Goal: Information Seeking & Learning: Learn about a topic

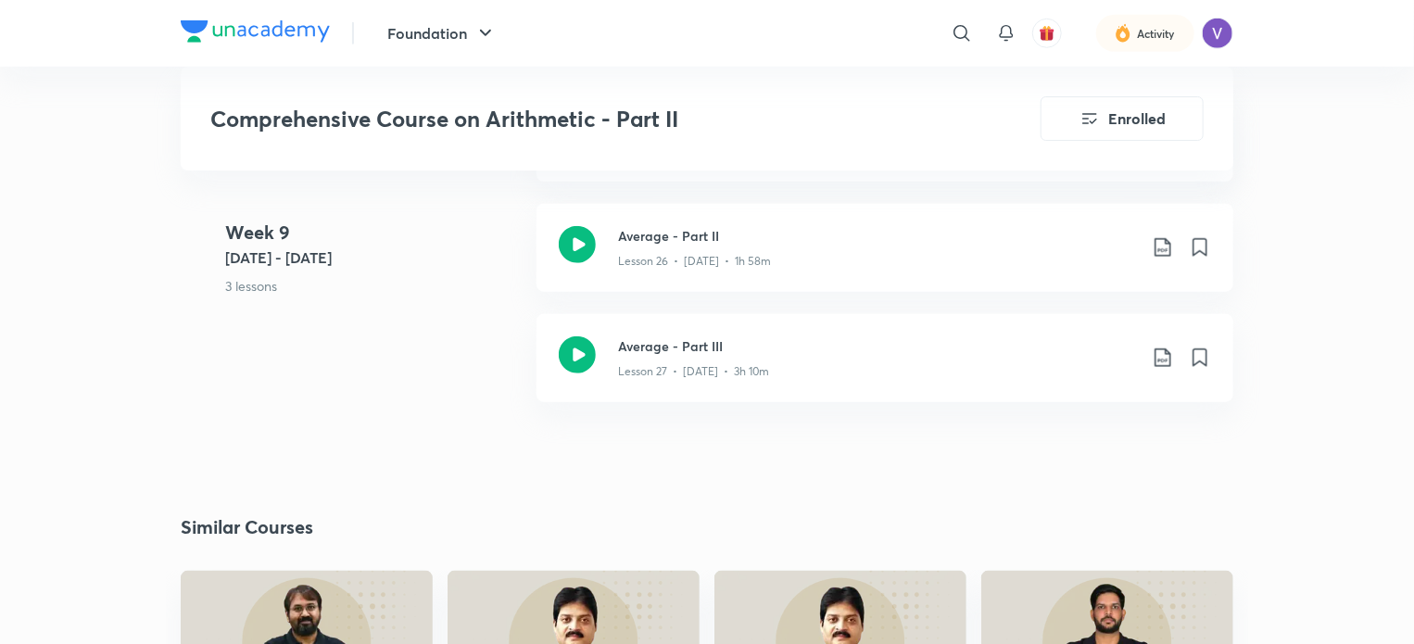
scroll to position [4297, 0]
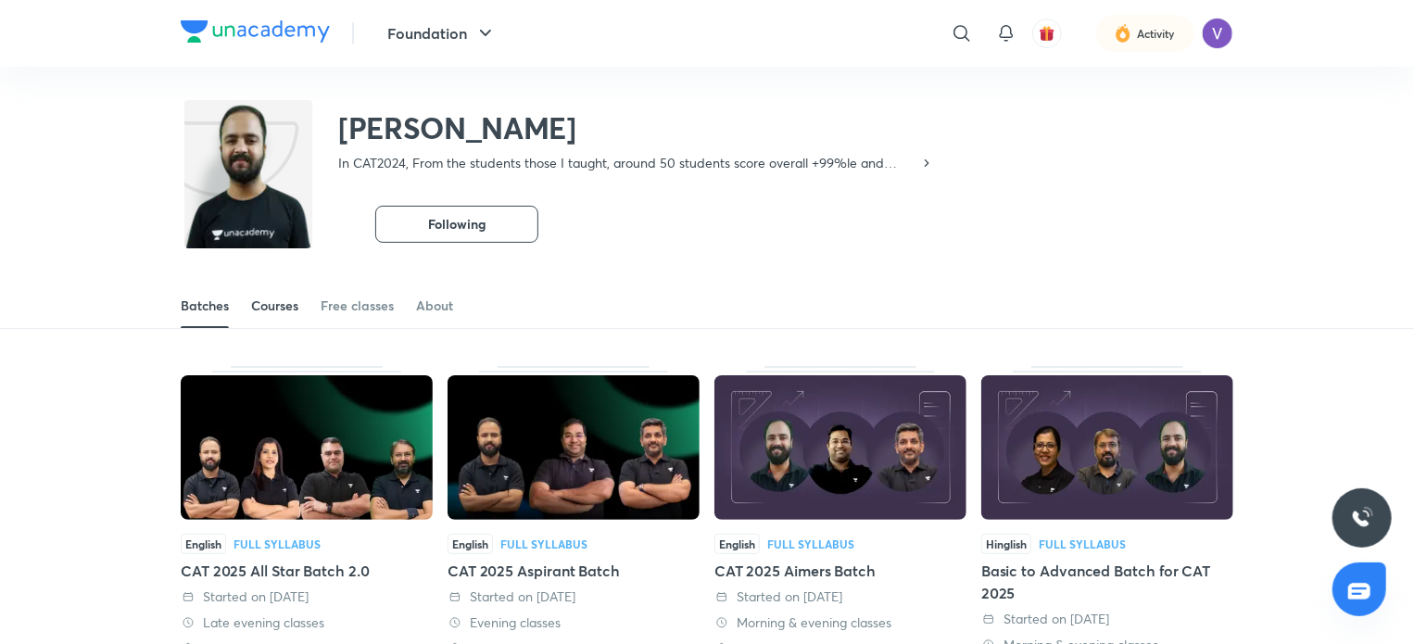
click at [270, 309] on div "Courses" at bounding box center [274, 306] width 47 height 19
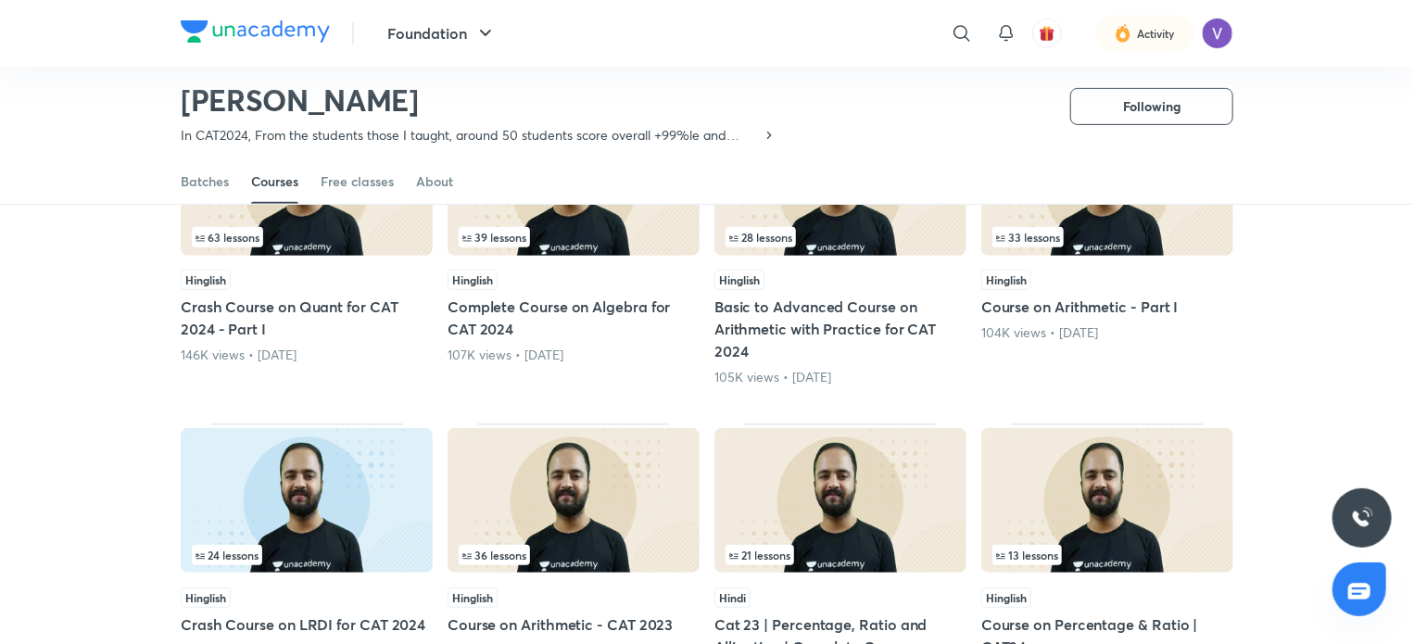
scroll to position [266, 0]
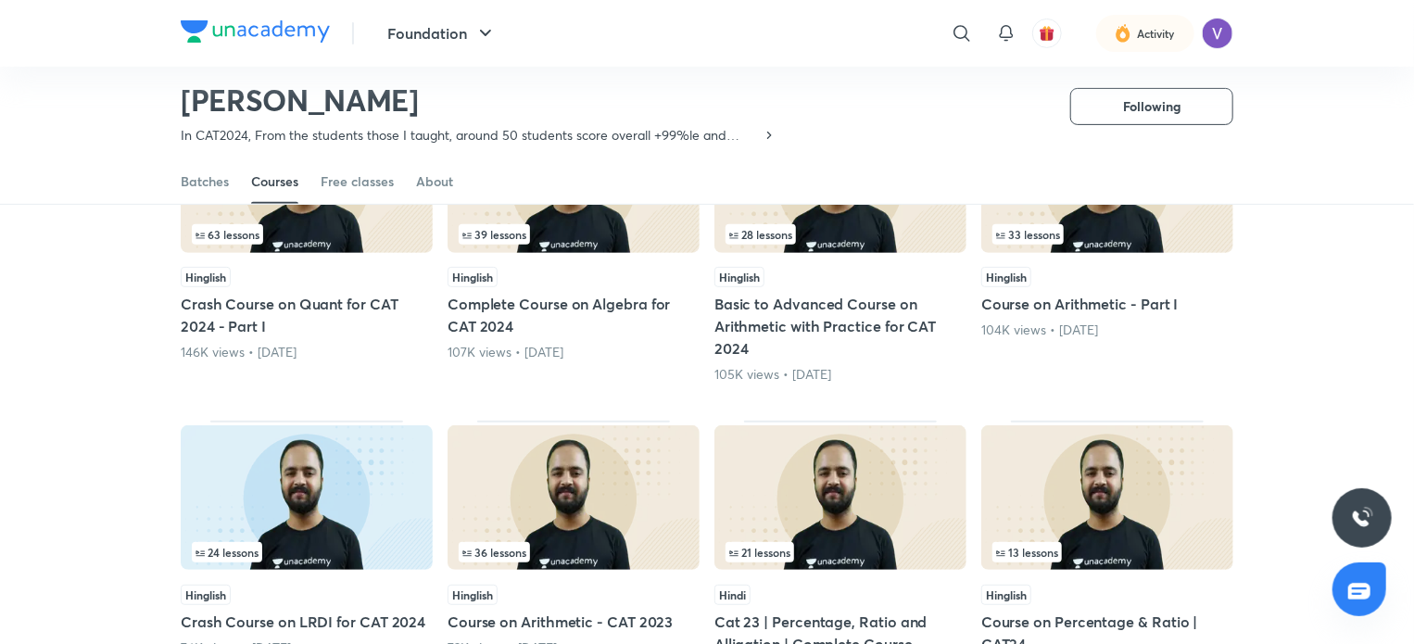
click at [823, 333] on h5 "Basic to Advanced Course on Arithmetic with Practice for CAT 2024" at bounding box center [841, 326] width 252 height 67
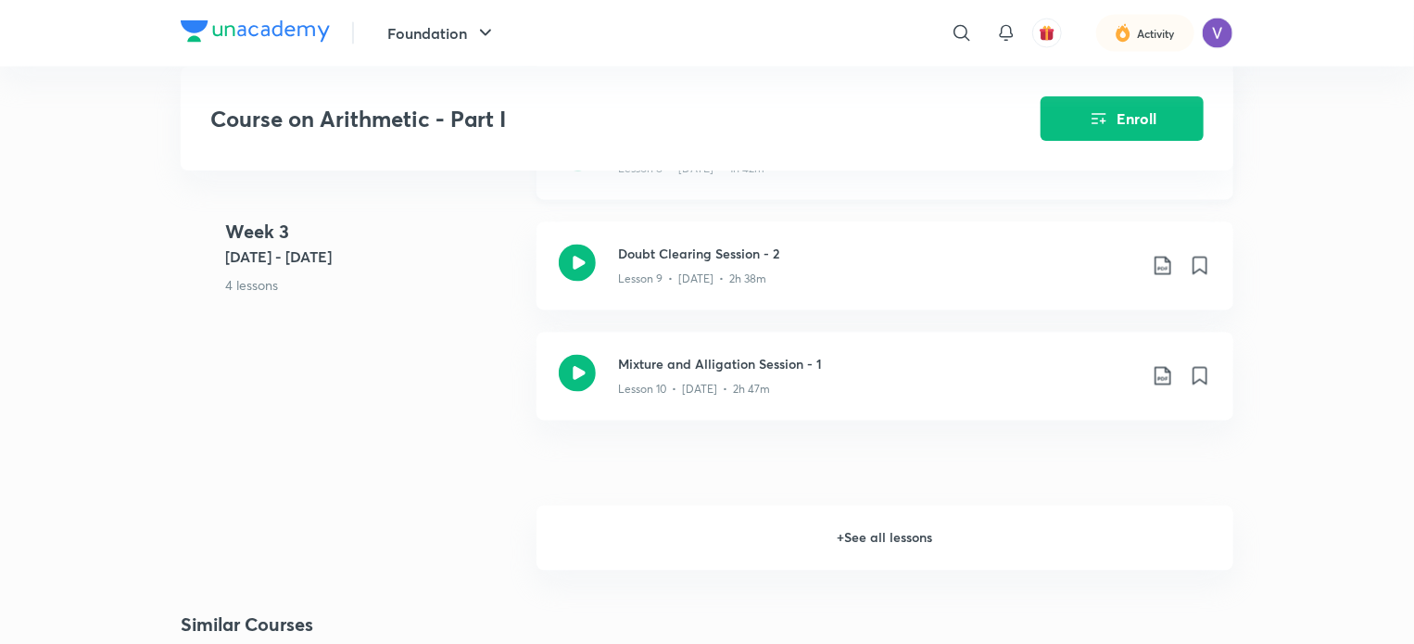
scroll to position [1705, 0]
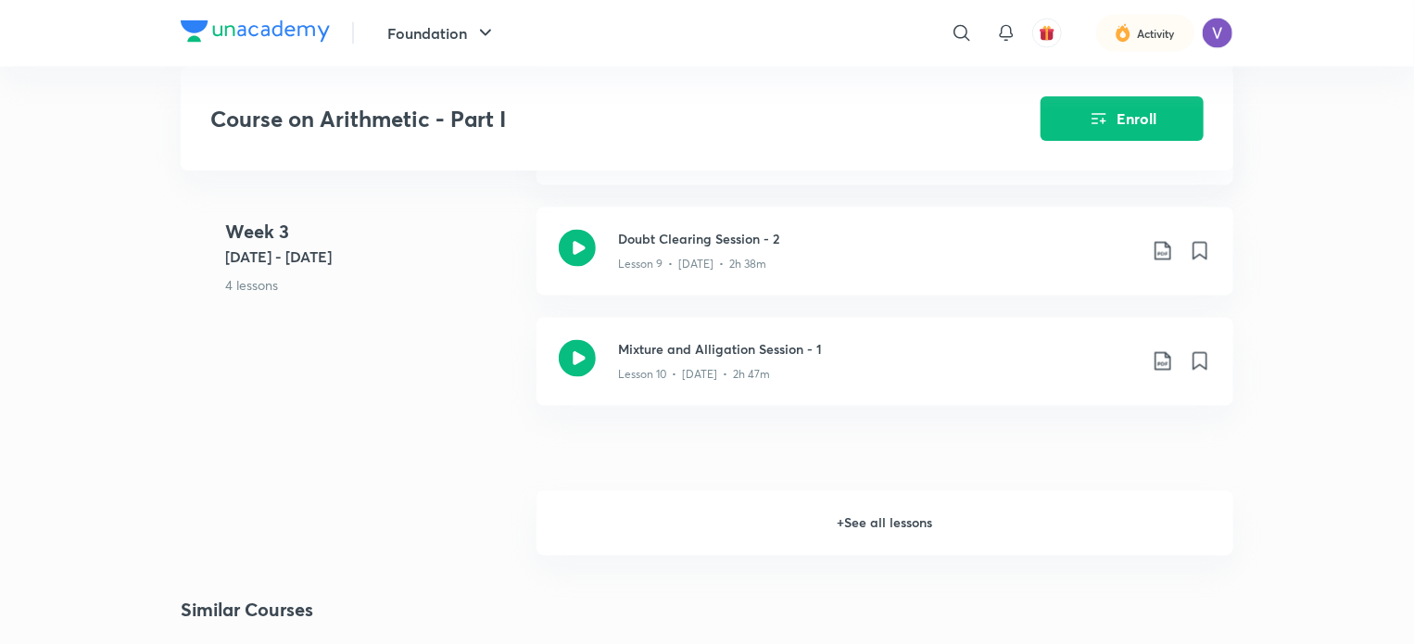
click at [786, 518] on h6 "+ See all lessons" at bounding box center [885, 523] width 697 height 65
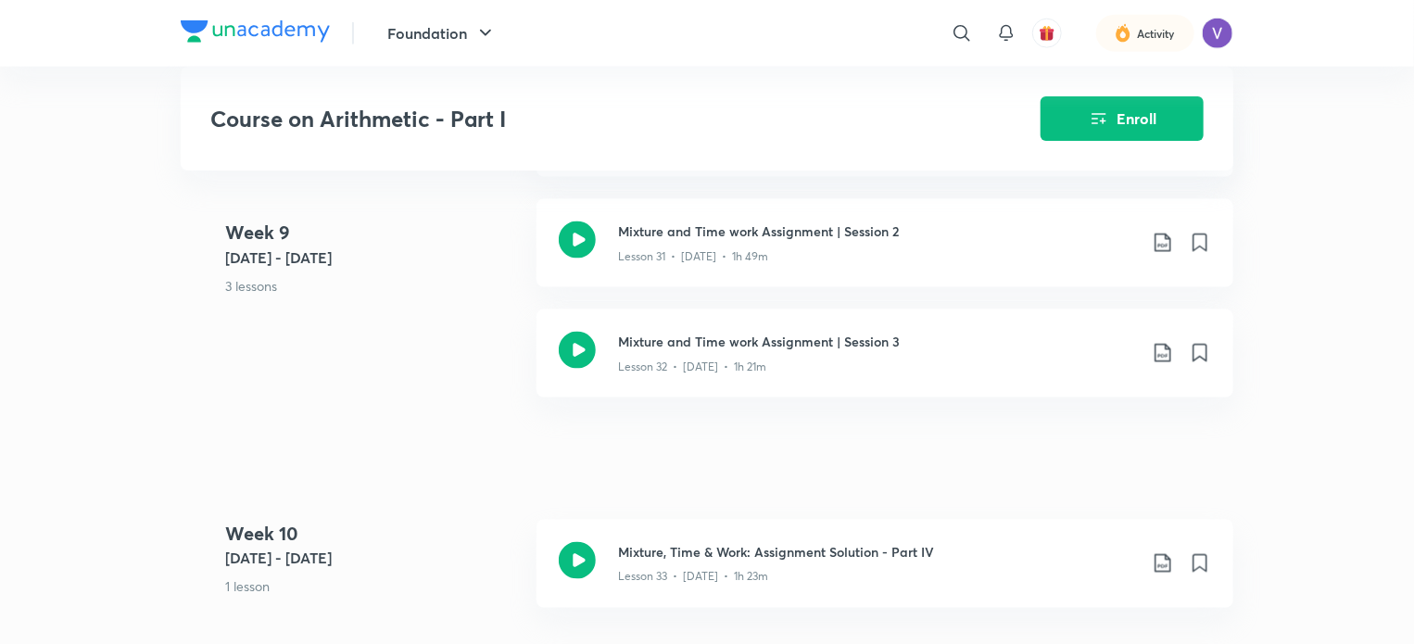
scroll to position [4722, 0]
